Goal: Communication & Community: Participate in discussion

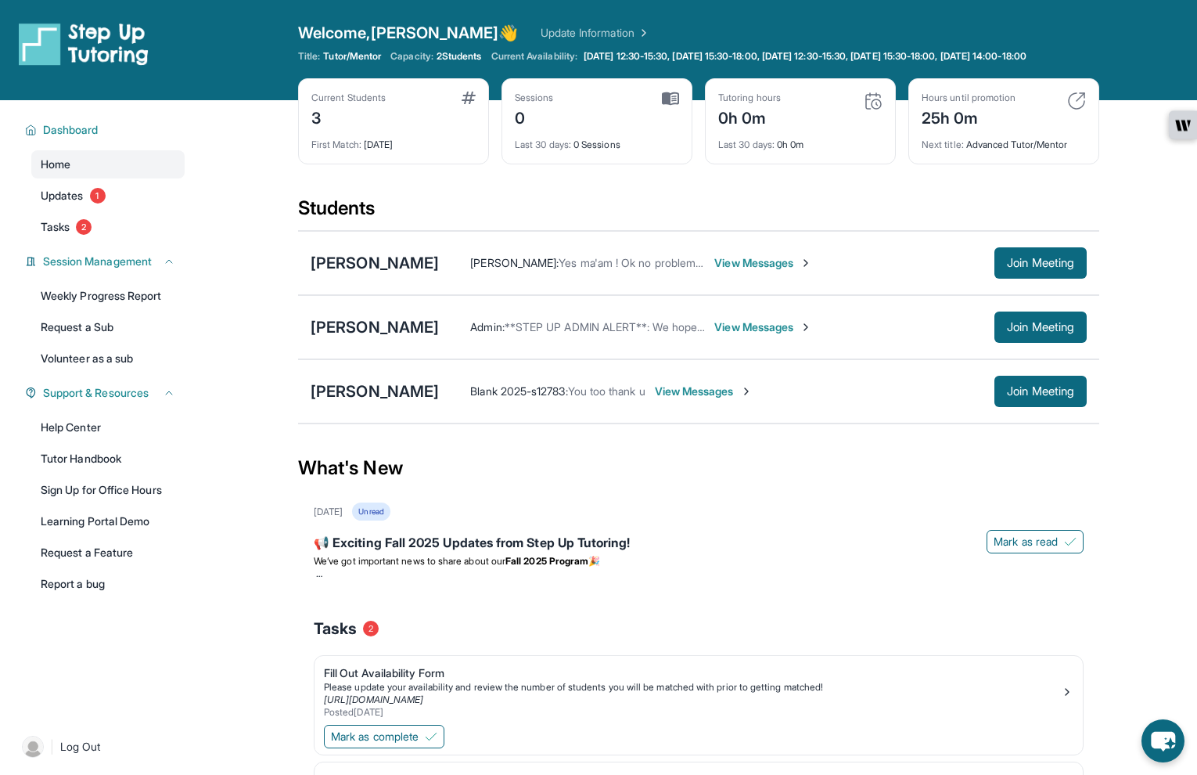
scroll to position [122, 0]
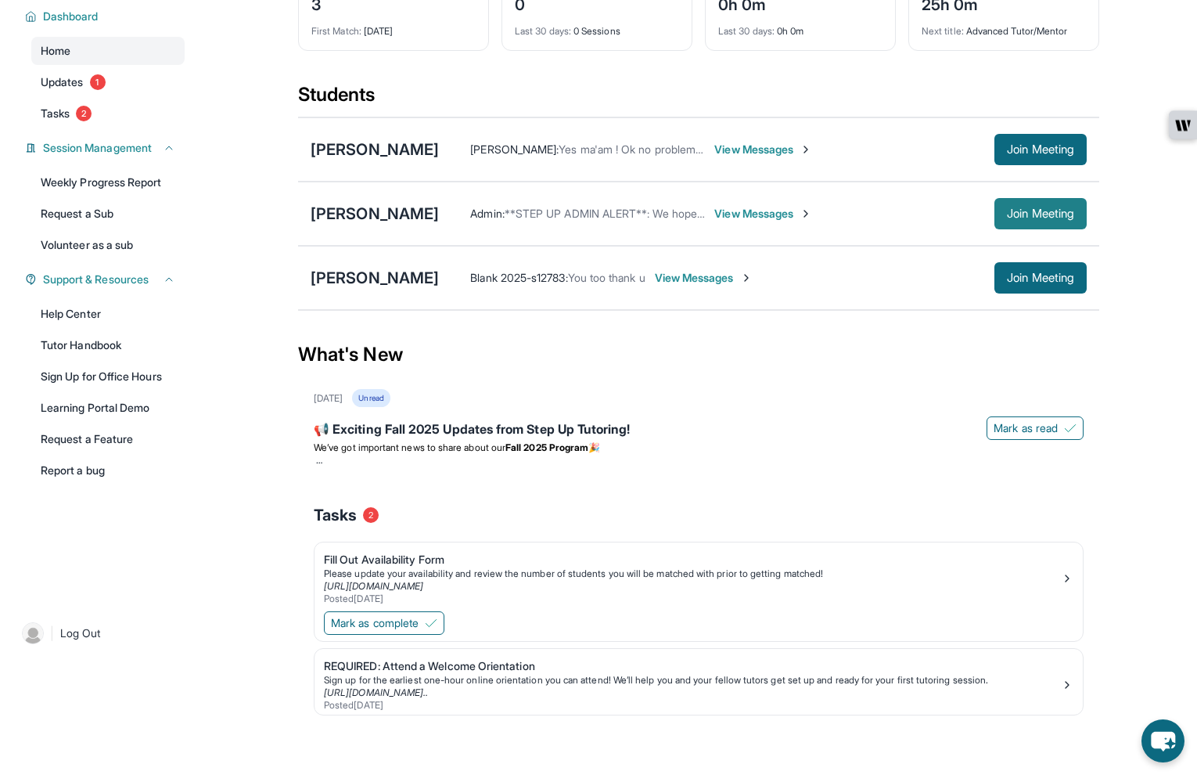
click at [1021, 214] on span "Join Meeting" at bounding box center [1040, 213] width 67 height 9
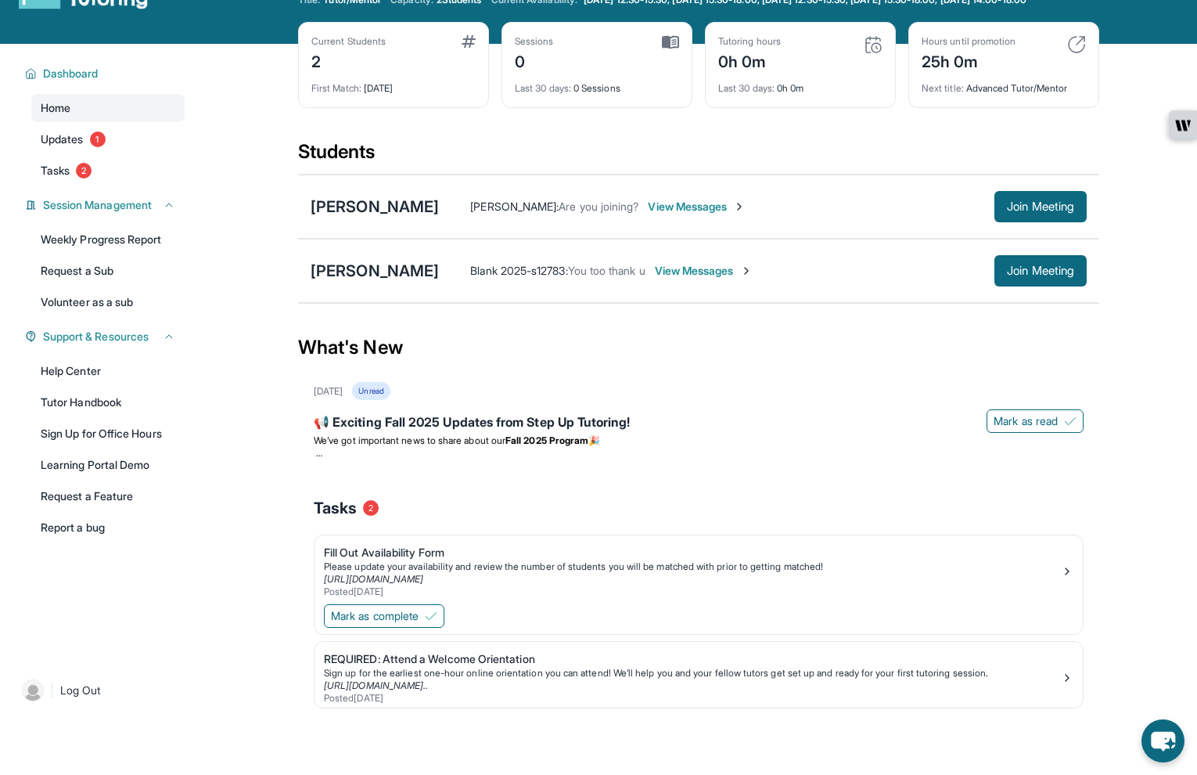
scroll to position [0, 0]
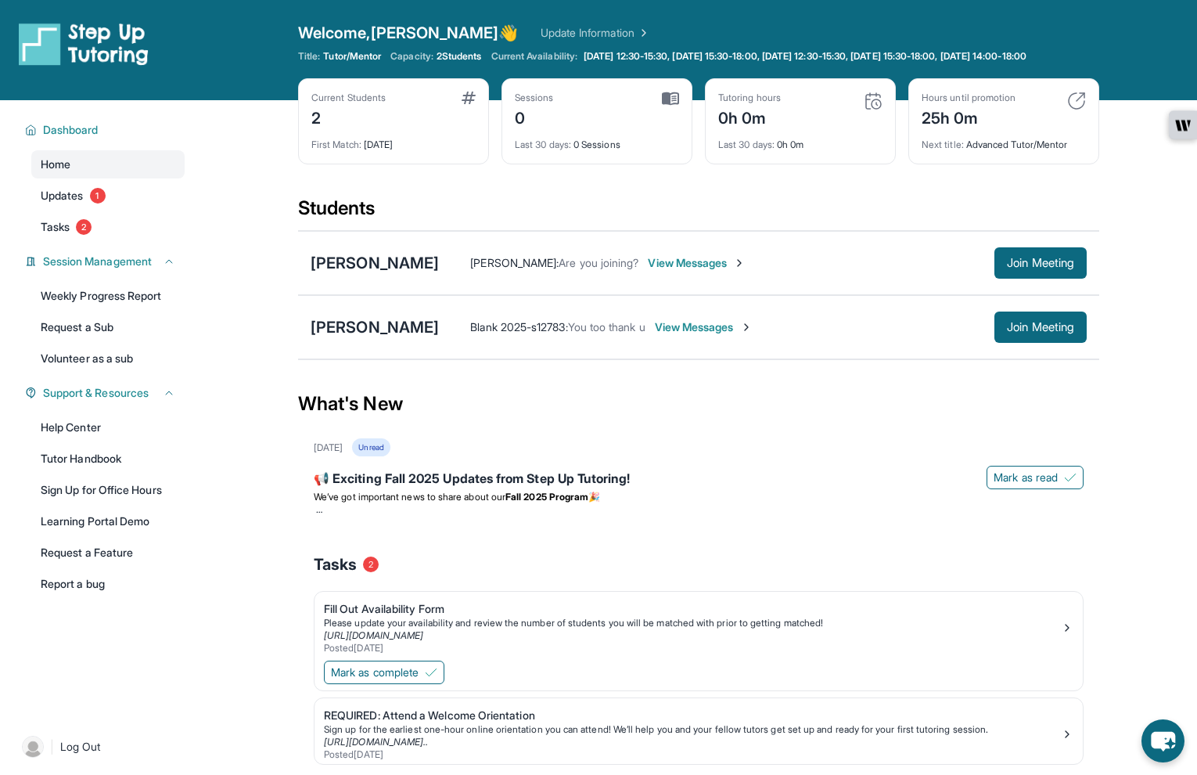
click at [663, 271] on span "View Messages" at bounding box center [697, 263] width 98 height 16
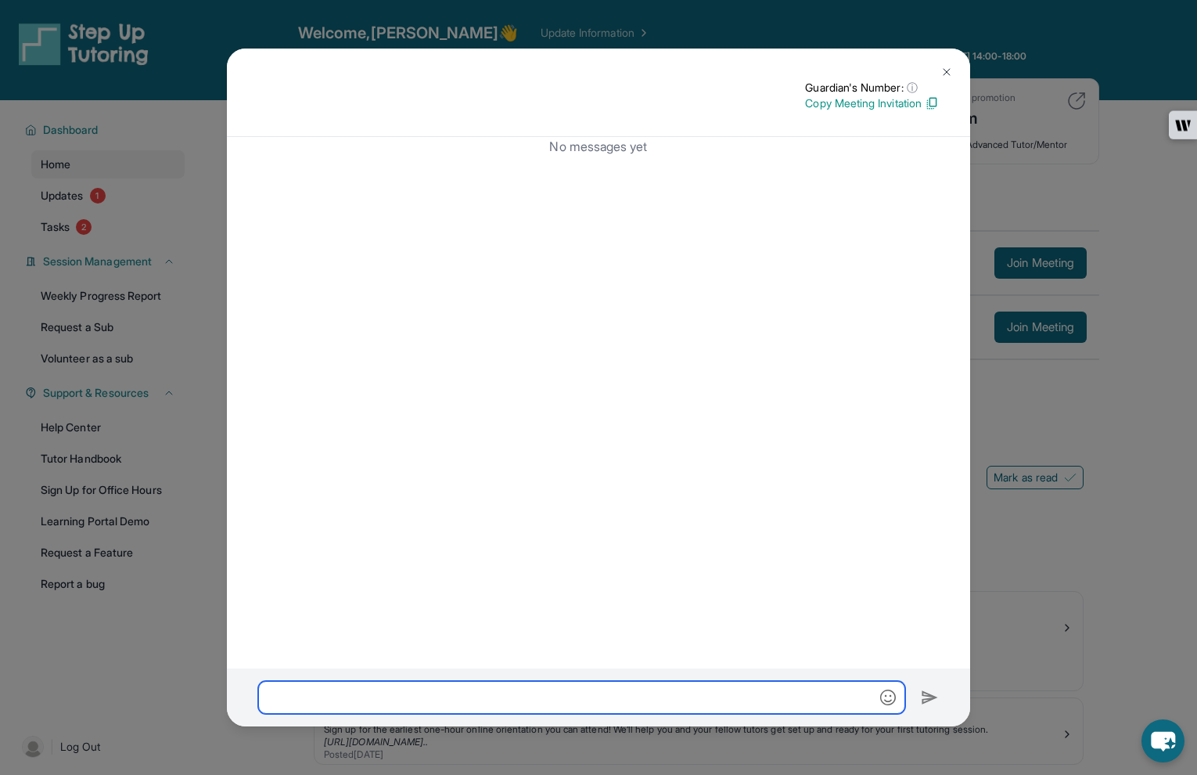
click at [485, 689] on input "text" at bounding box center [581, 697] width 647 height 33
paste input "**********"
type input "**********"
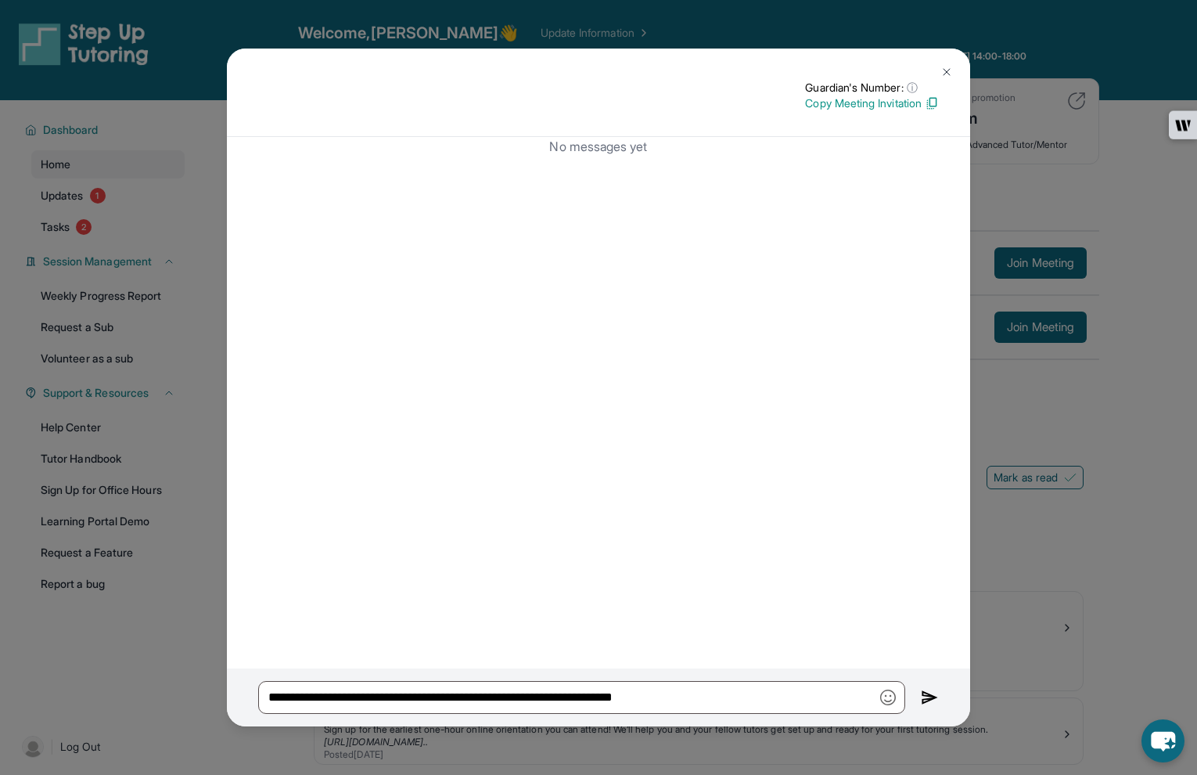
click at [922, 696] on img at bounding box center [930, 697] width 18 height 19
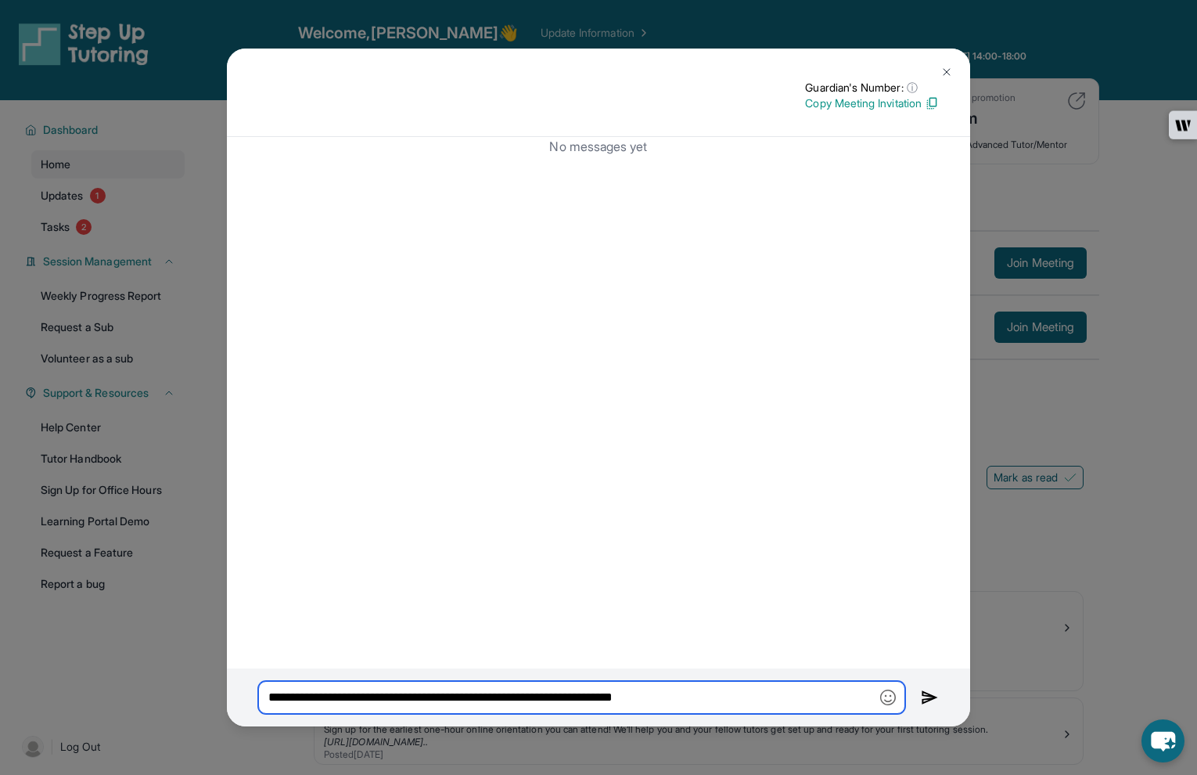
click at [797, 696] on input "**********" at bounding box center [581, 697] width 647 height 33
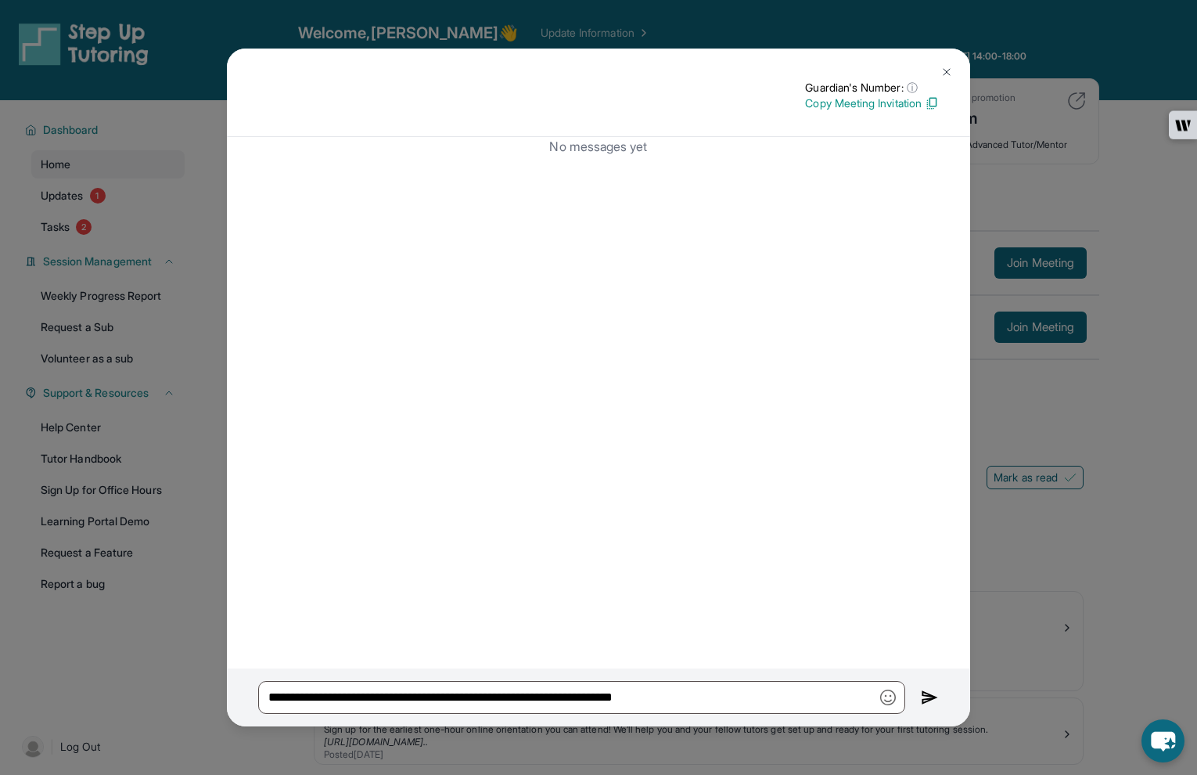
click at [923, 690] on img at bounding box center [930, 697] width 18 height 19
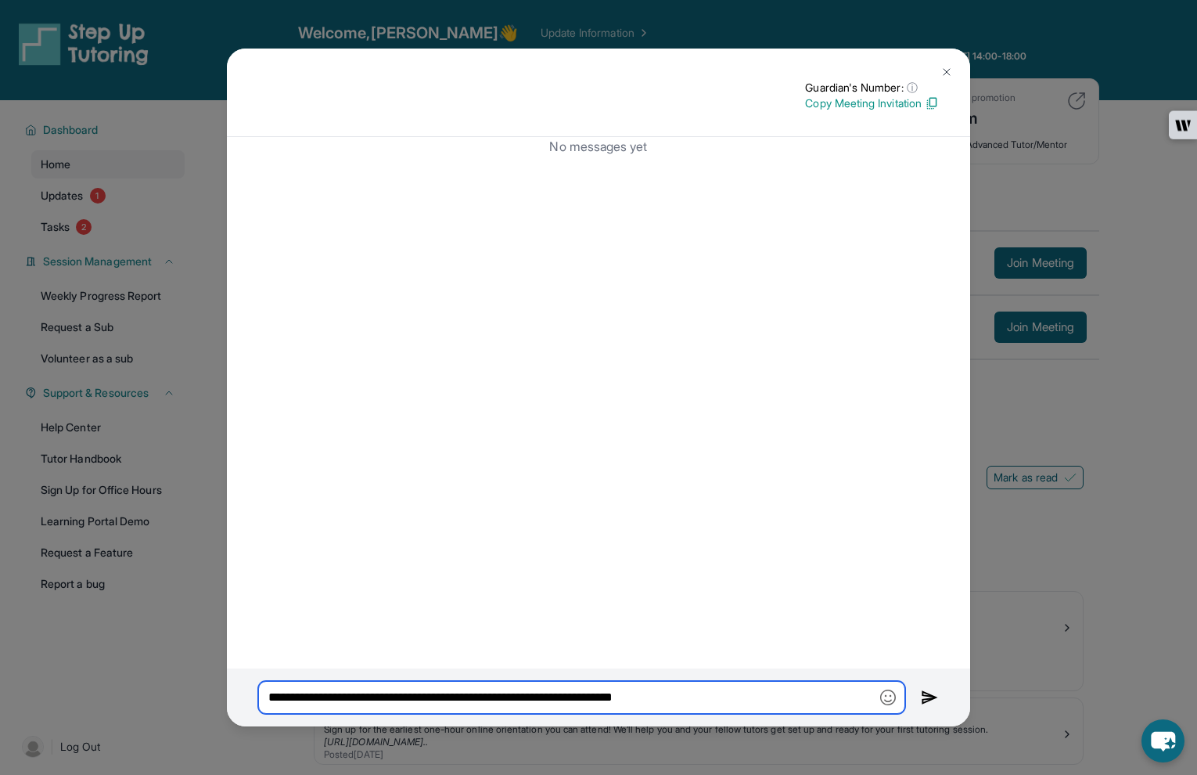
click at [754, 701] on input "**********" at bounding box center [581, 697] width 647 height 33
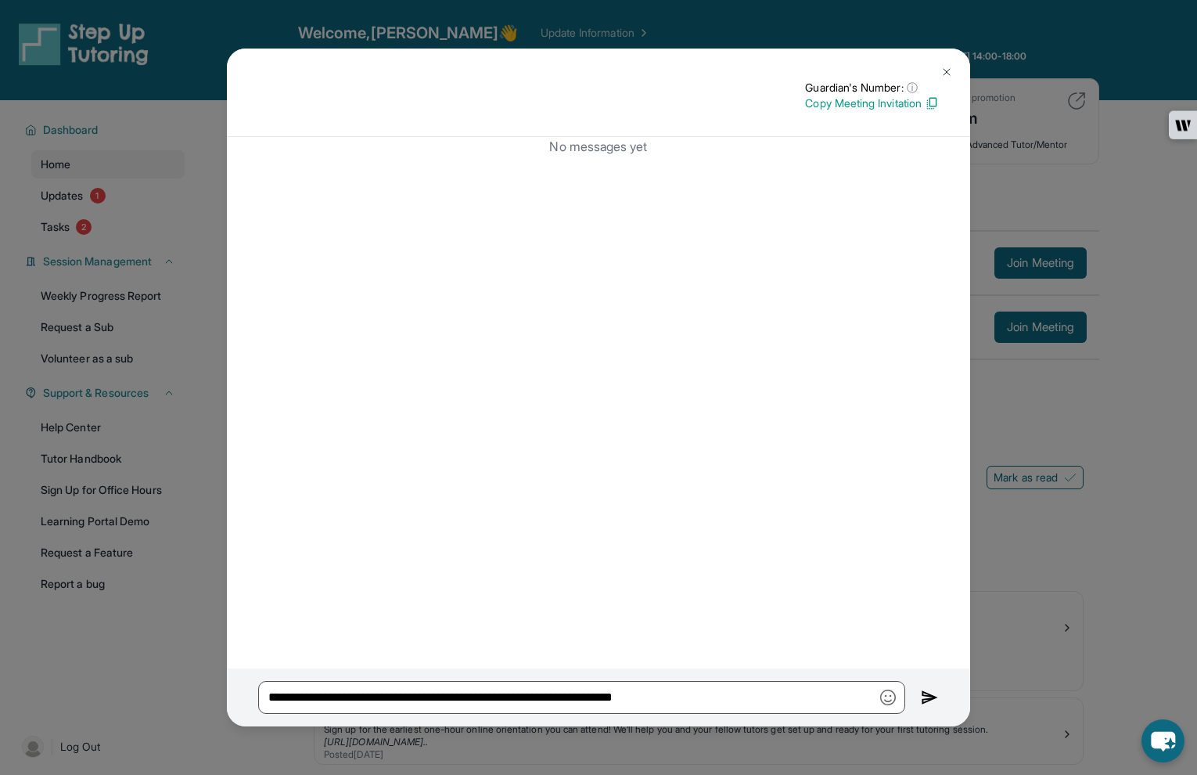
click at [1135, 527] on div "**********" at bounding box center [598, 387] width 1197 height 775
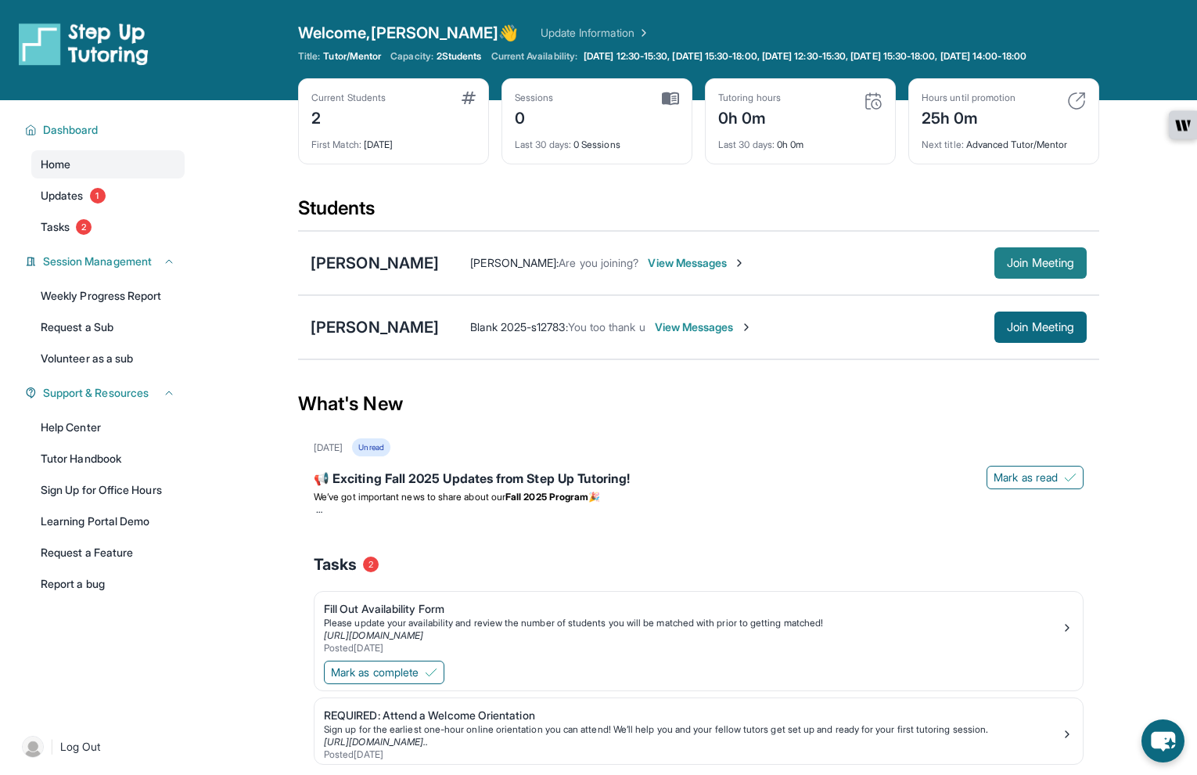
click at [1056, 268] on span "Join Meeting" at bounding box center [1040, 262] width 67 height 9
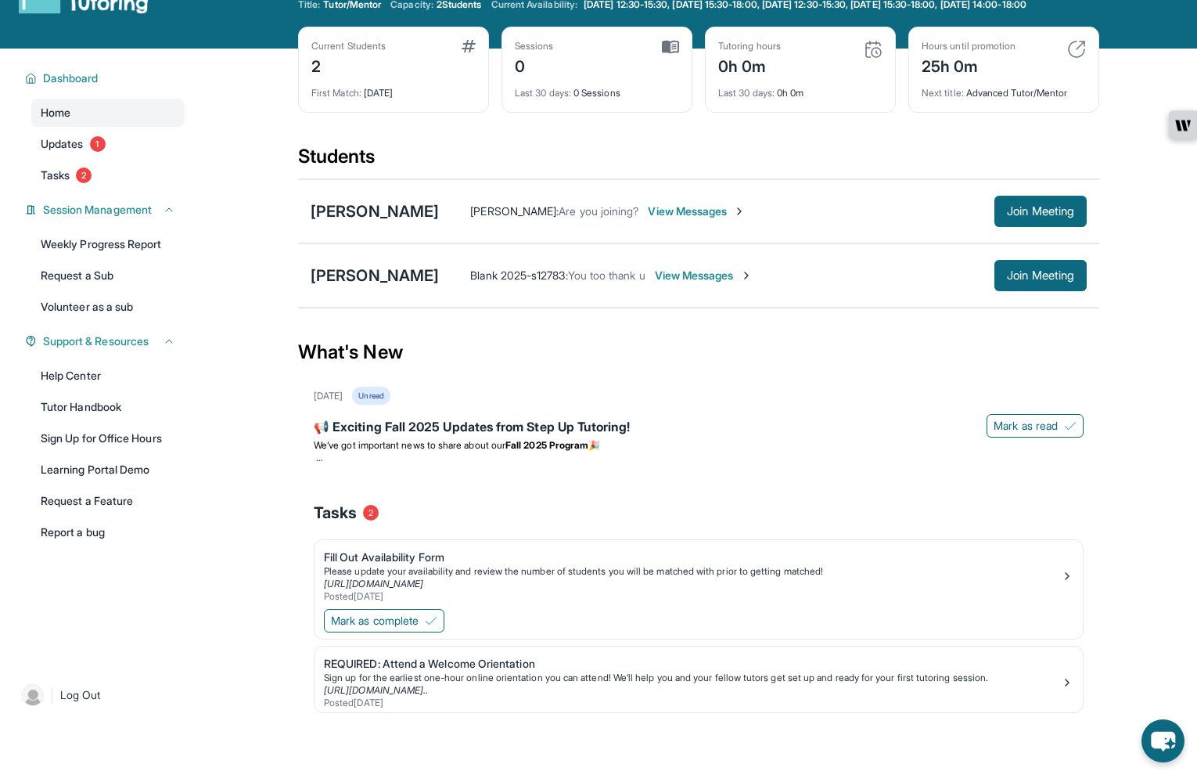
scroll to position [50, 0]
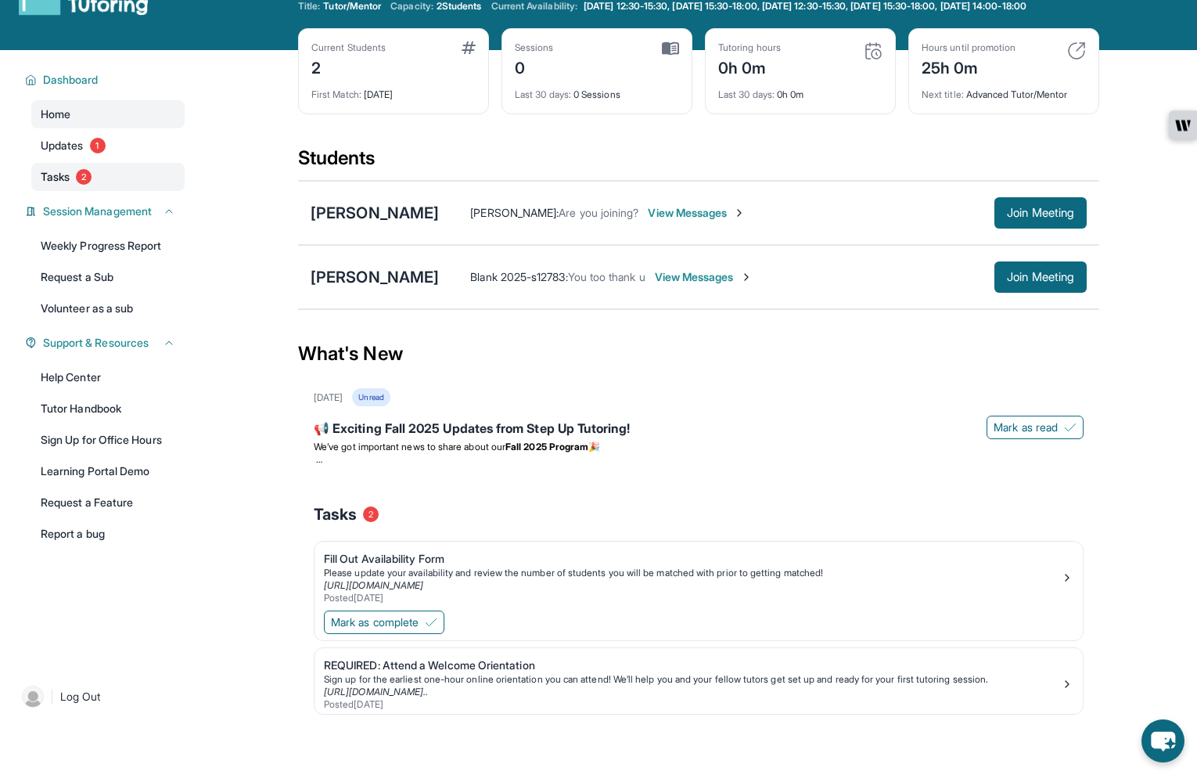
click at [101, 180] on link "Tasks 2" at bounding box center [107, 177] width 153 height 28
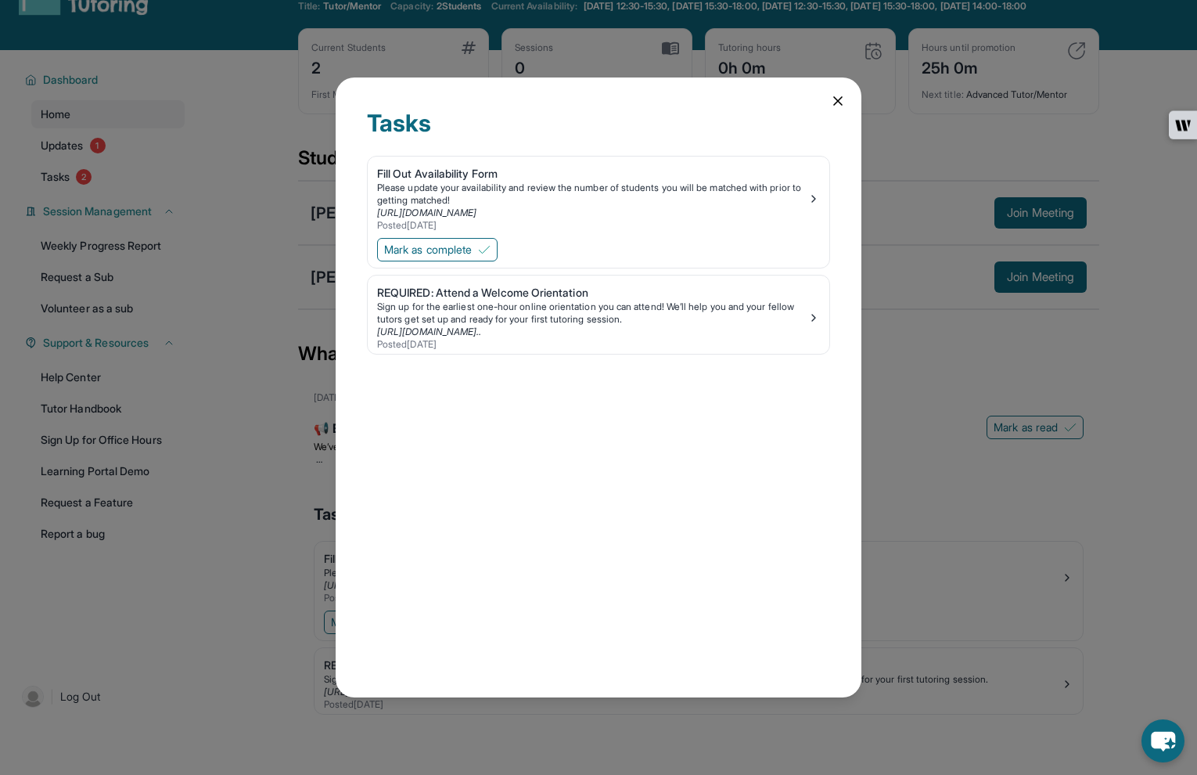
click at [108, 165] on div "Tasks Fill Out Availability Form Please update your availability and review the…" at bounding box center [598, 387] width 1197 height 775
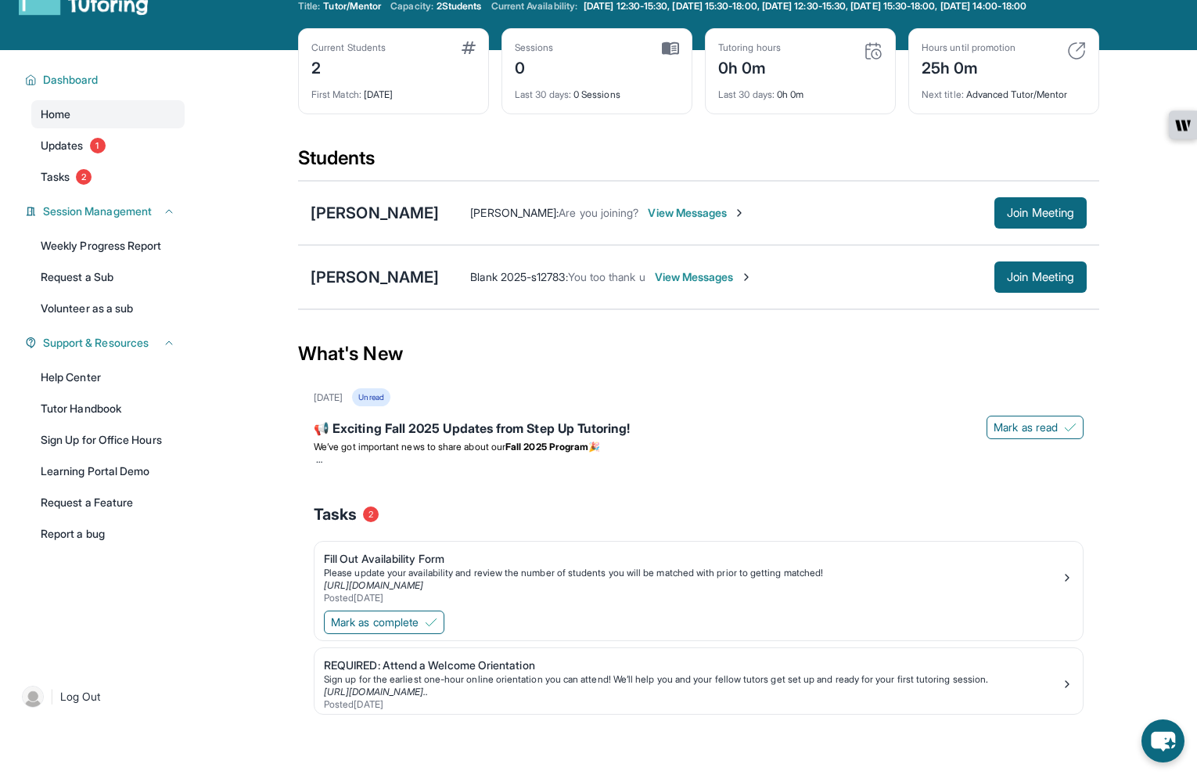
click at [108, 160] on link "Updates 1" at bounding box center [107, 145] width 153 height 28
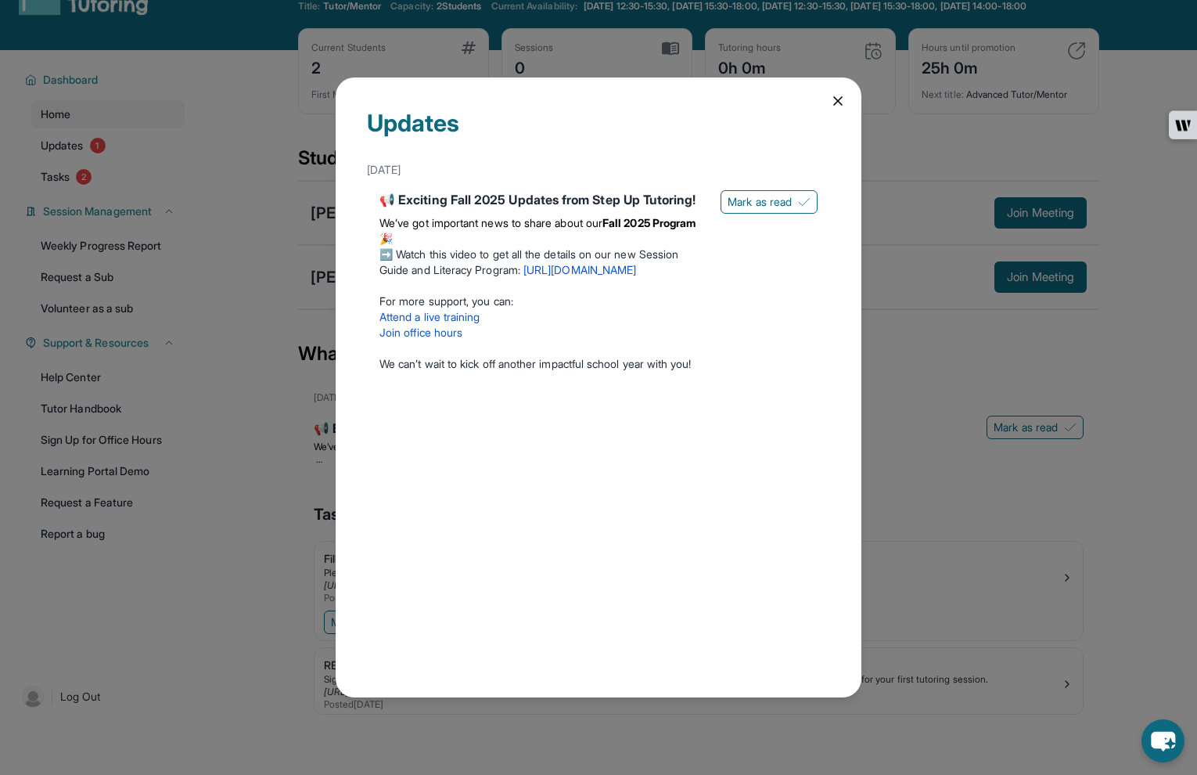
click at [578, 276] on link "[URL][DOMAIN_NAME]" at bounding box center [580, 269] width 113 height 13
click at [226, 279] on div "Updates [DATE] 📢 Exciting Fall 2025 Updates from Step Up Tutoring! We’ve got im…" at bounding box center [598, 387] width 1197 height 775
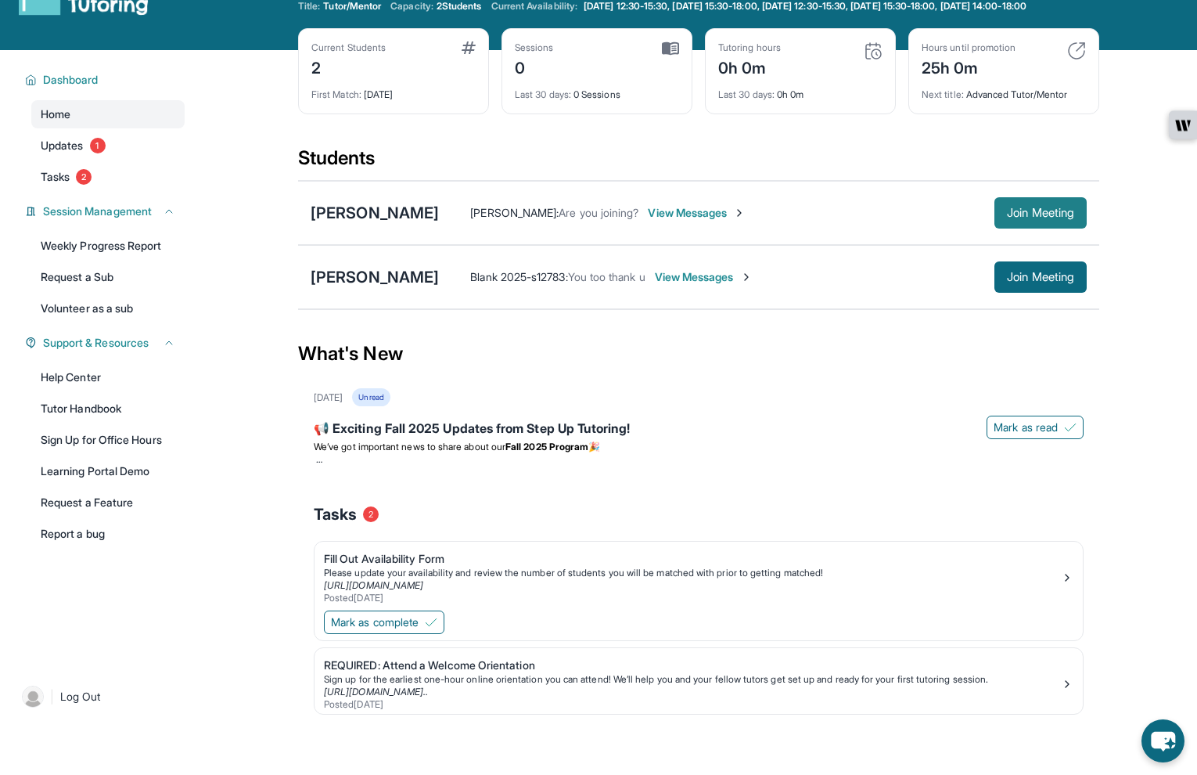
click at [1034, 218] on span "Join Meeting" at bounding box center [1040, 212] width 67 height 9
click at [52, 146] on link "Updates 1" at bounding box center [107, 145] width 153 height 28
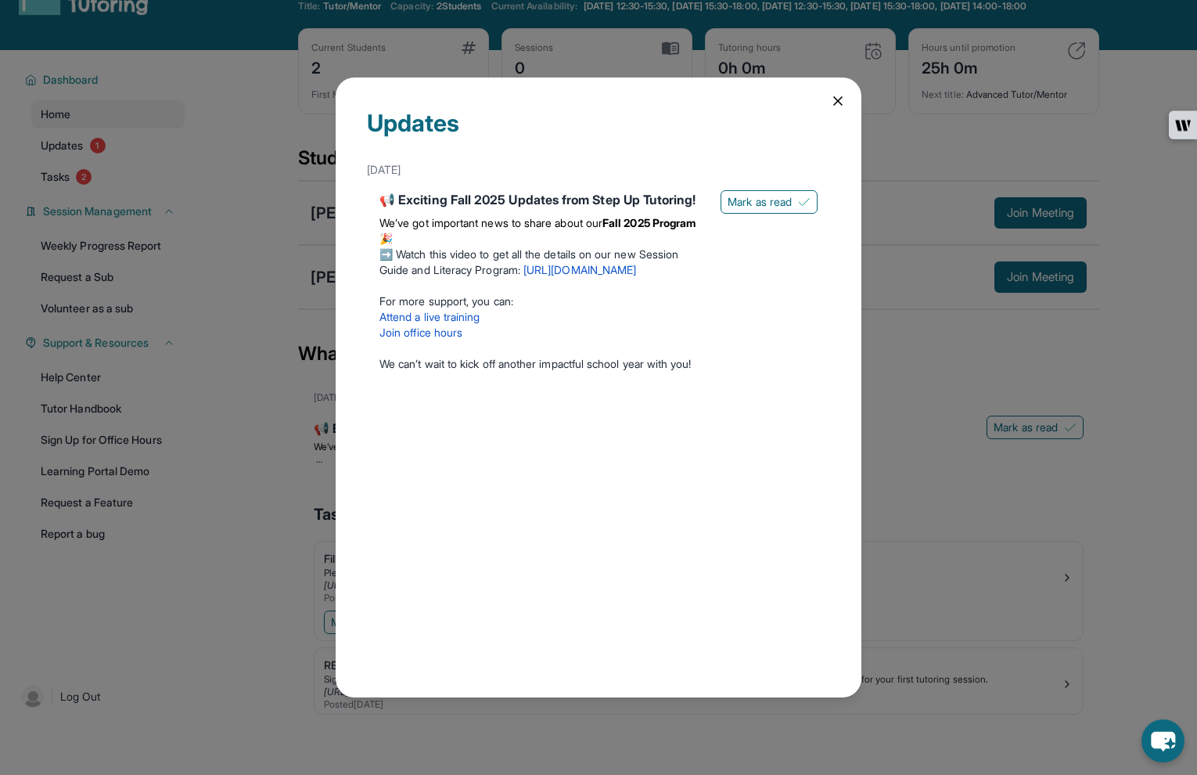
click at [1040, 404] on div "Updates [DATE] 📢 Exciting Fall 2025 Updates from Step Up Tutoring! We’ve got im…" at bounding box center [598, 387] width 1197 height 775
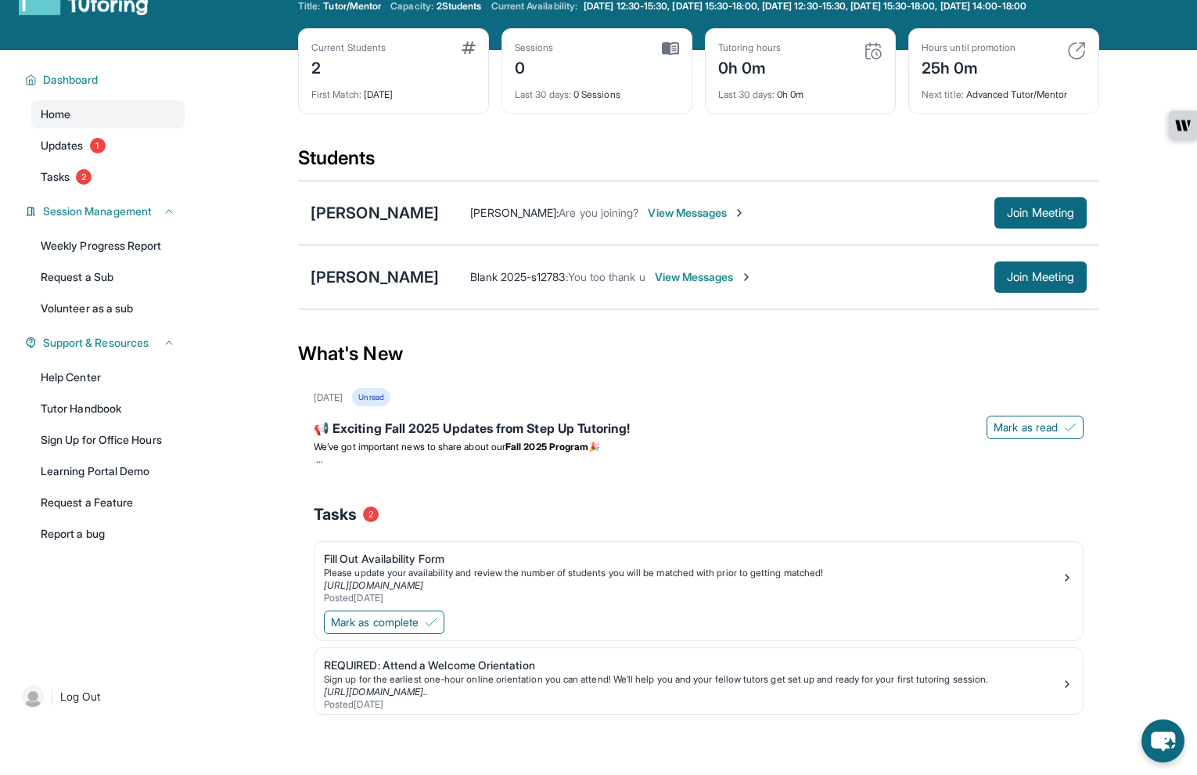
click at [678, 228] on div "[PERSON_NAME] : Are you joining? View Messages Join Meeting" at bounding box center [763, 212] width 648 height 31
click at [678, 221] on span "View Messages" at bounding box center [697, 213] width 98 height 16
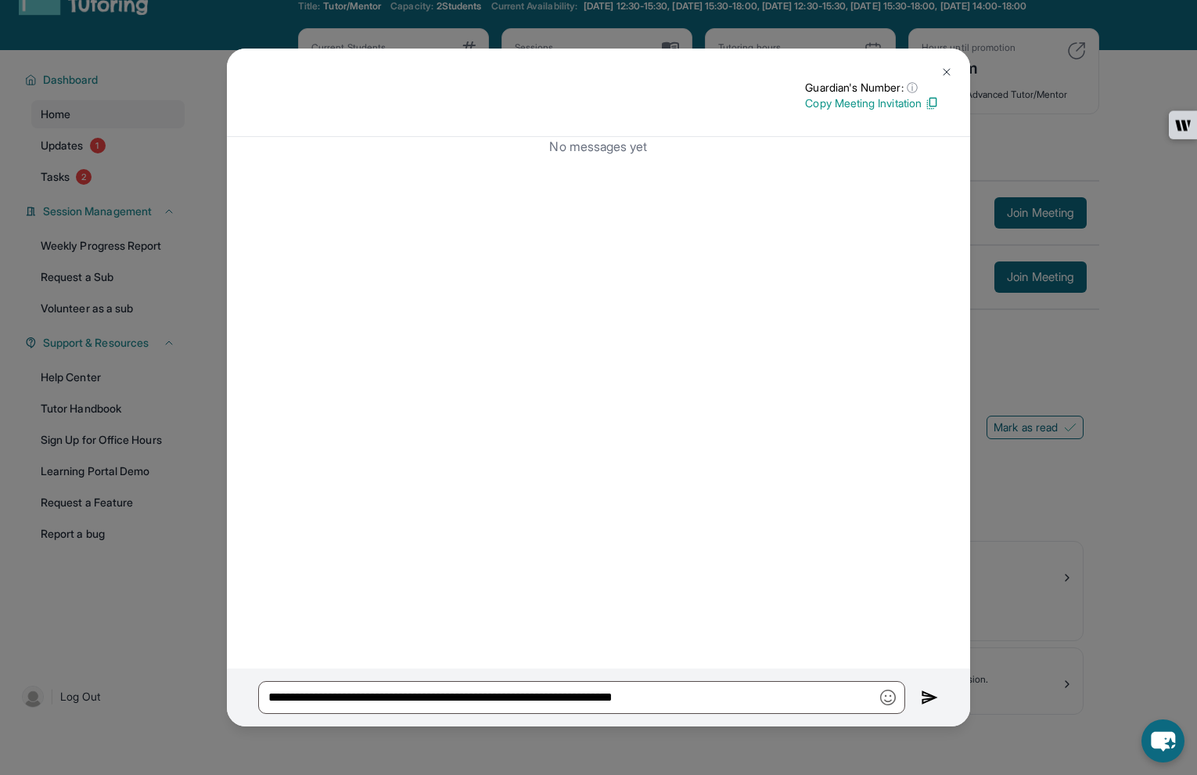
click at [946, 67] on img at bounding box center [947, 72] width 13 height 13
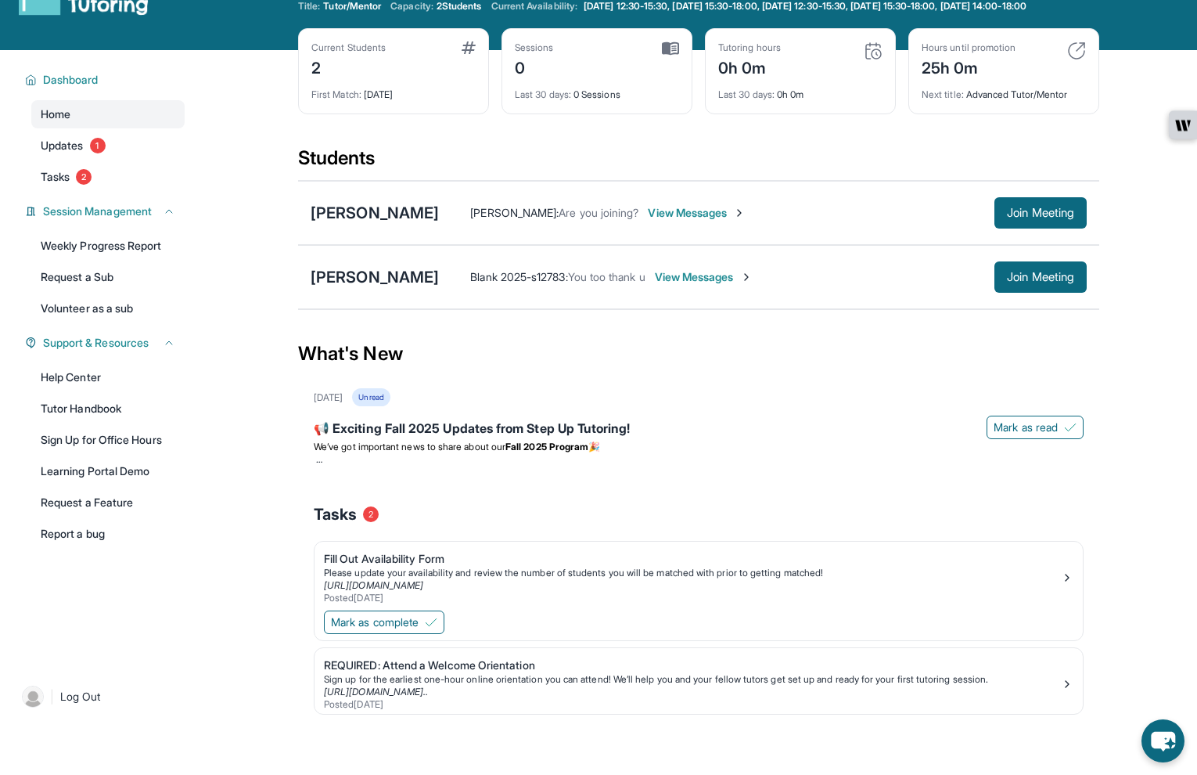
click at [294, 166] on main "Current Students 2 First Match : [DATE] Sessions 0 Last 30 days : 0 Sessions Tu…" at bounding box center [698, 412] width 997 height 724
click at [677, 221] on span "View Messages" at bounding box center [697, 213] width 98 height 16
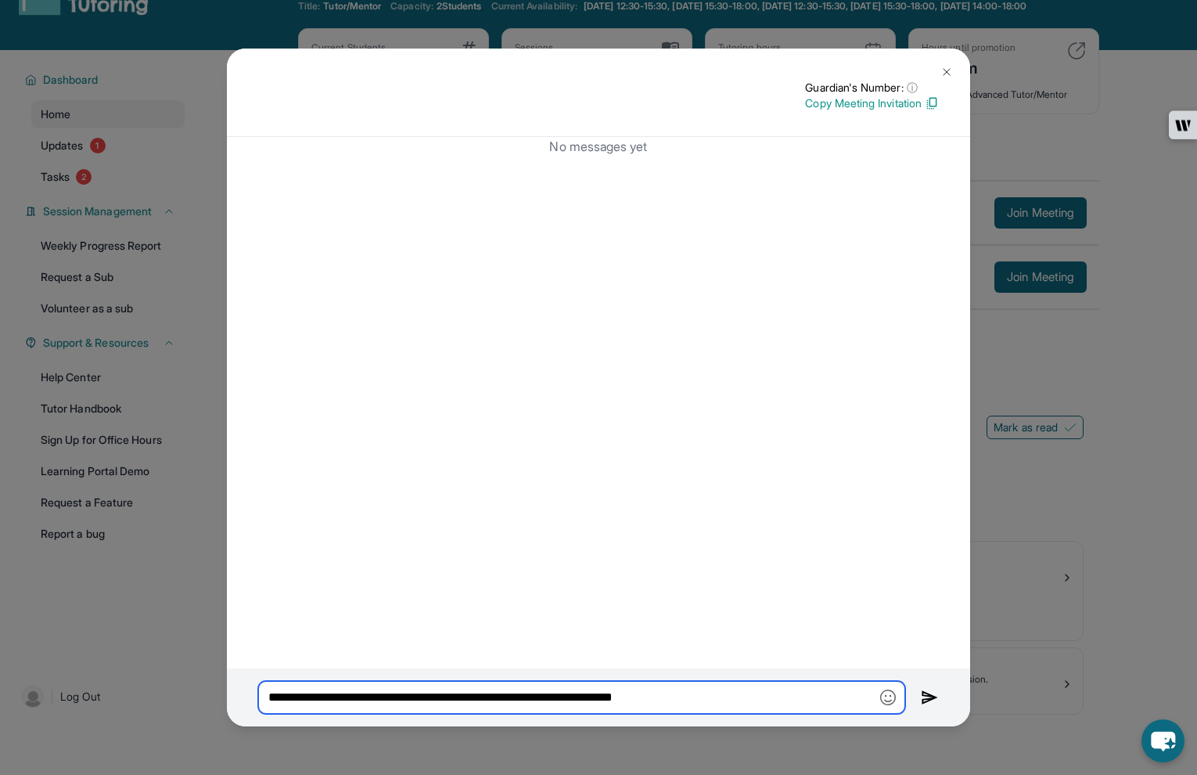
drag, startPoint x: 775, startPoint y: 698, endPoint x: 208, endPoint y: 727, distance: 568.1
click at [208, 727] on div "**********" at bounding box center [598, 387] width 1197 height 775
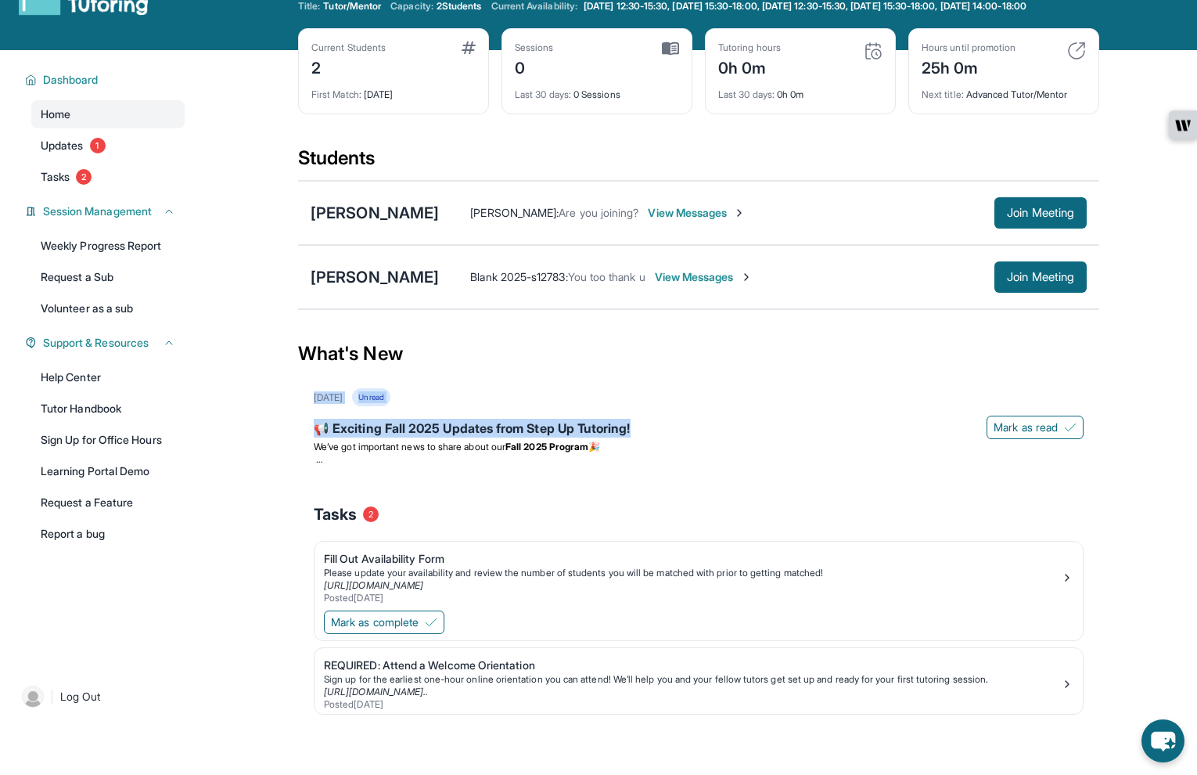
drag, startPoint x: 675, startPoint y: 443, endPoint x: 723, endPoint y: 374, distance: 84.2
click at [723, 374] on section "What's New [DATE] Unread 📢 Exciting Fall 2025 Updates from Step Up Tutoring! [P…" at bounding box center [698, 535] width 801 height 433
drag, startPoint x: 723, startPoint y: 374, endPoint x: 826, endPoint y: 290, distance: 133.5
click at [826, 285] on div "Blank 2025-s12783 : You too thank u View Messages" at bounding box center [717, 277] width 556 height 16
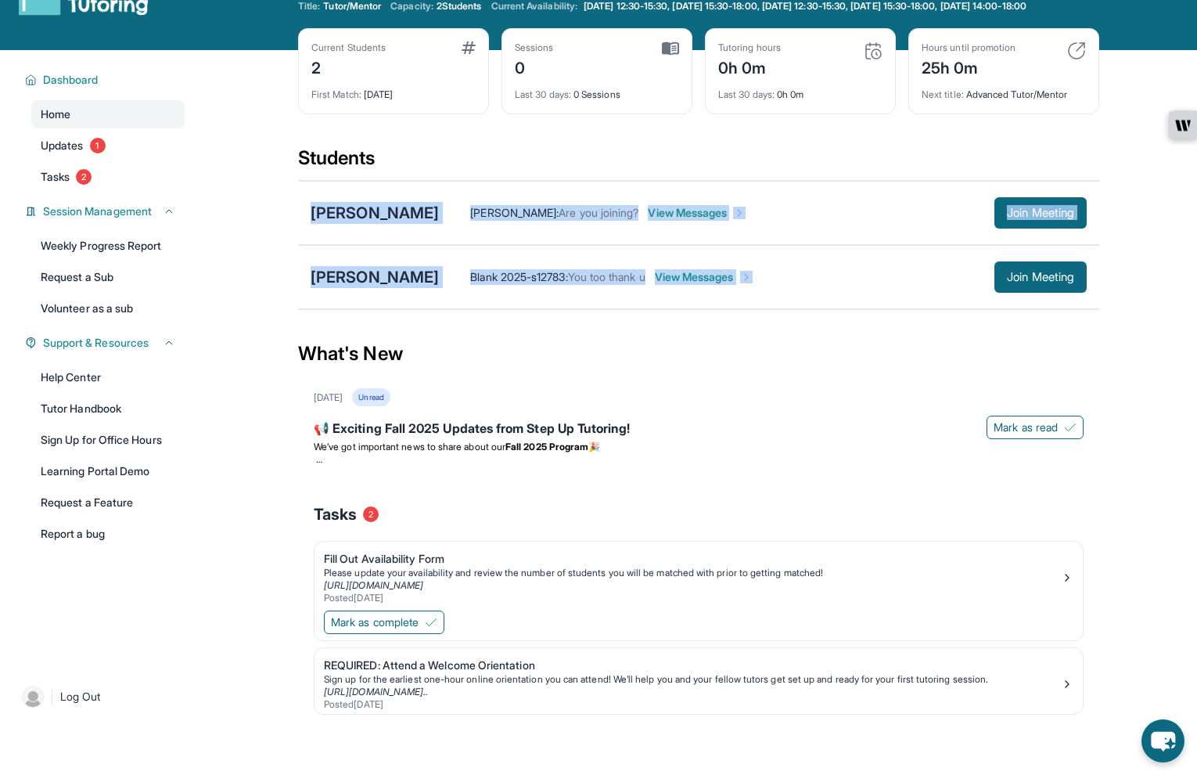
drag, startPoint x: 827, startPoint y: 164, endPoint x: 724, endPoint y: 290, distance: 163.5
click at [724, 290] on section "Students [PERSON_NAME] [PERSON_NAME] : Are you joining? View Messages Join Meet…" at bounding box center [698, 233] width 801 height 174
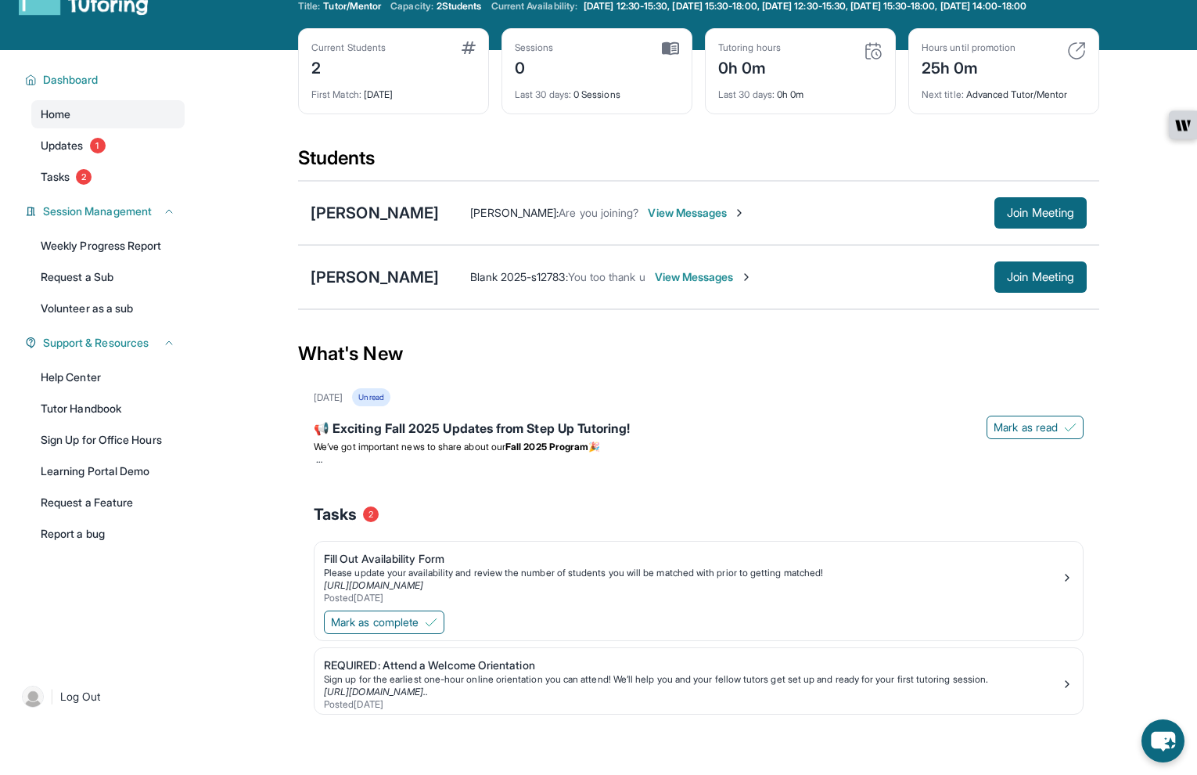
drag, startPoint x: 724, startPoint y: 290, endPoint x: 732, endPoint y: 372, distance: 82.5
click at [732, 372] on div "What's New" at bounding box center [698, 353] width 801 height 69
